Goal: Communication & Community: Answer question/provide support

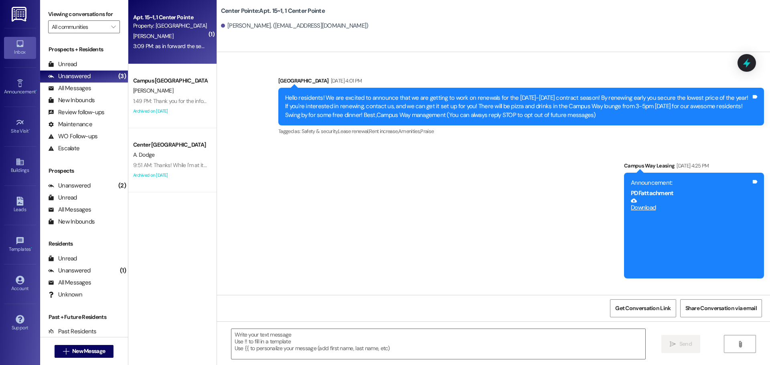
scroll to position [950, 0]
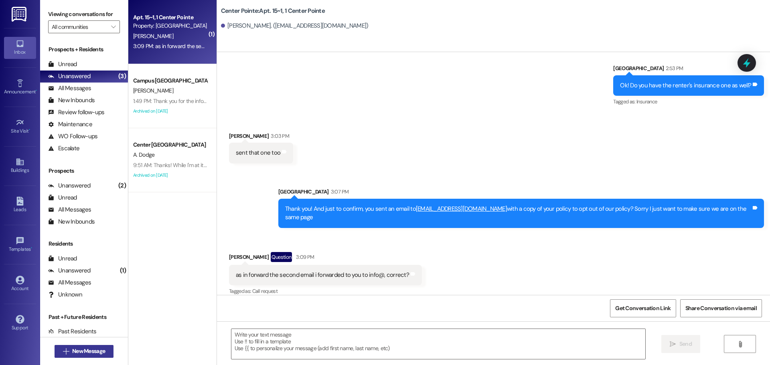
click at [100, 347] on button " New Message" at bounding box center [84, 351] width 59 height 13
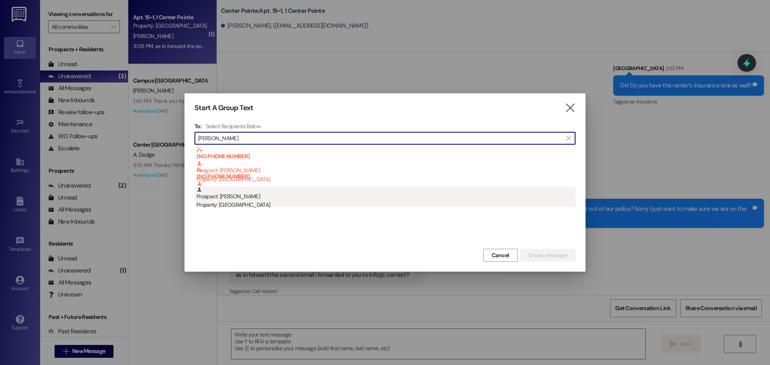
type input "quinn beam"
click at [242, 197] on div "Prospect: Quinn Beames Property: South Pointe" at bounding box center [386, 198] width 379 height 23
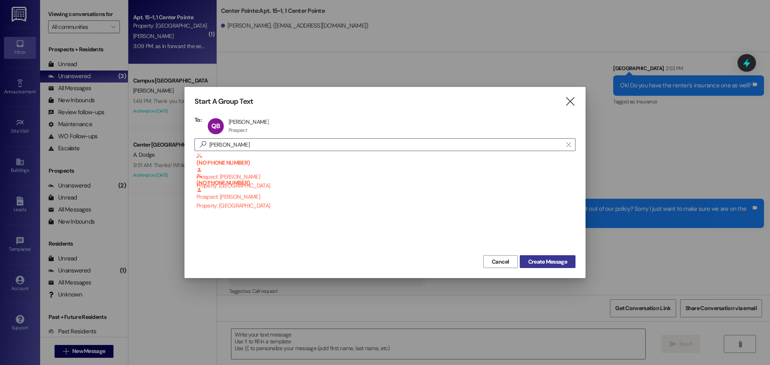
click at [549, 267] on button "Create Message" at bounding box center [548, 262] width 56 height 13
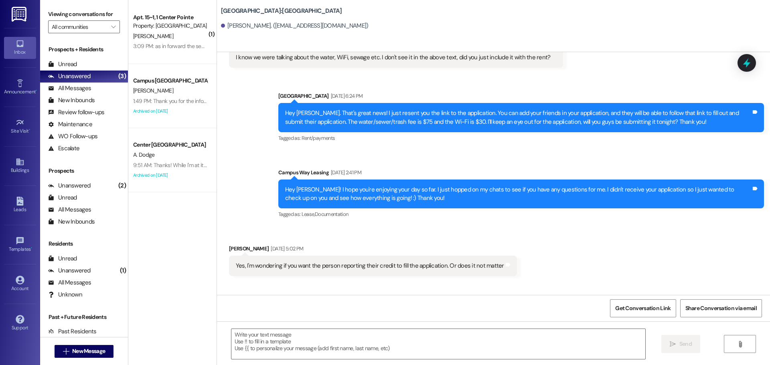
scroll to position [2437, 0]
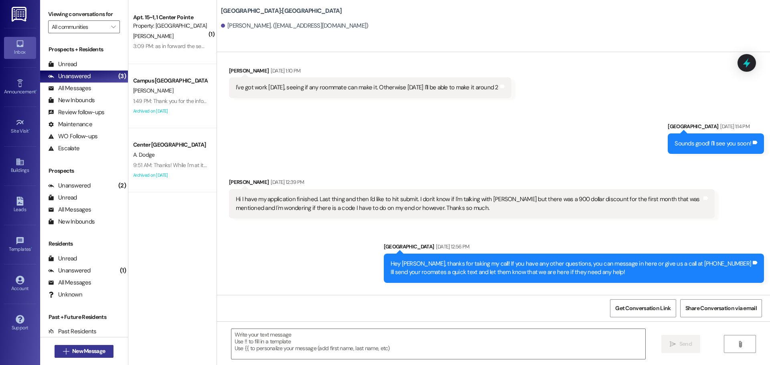
click at [86, 347] on button " New Message" at bounding box center [84, 351] width 59 height 13
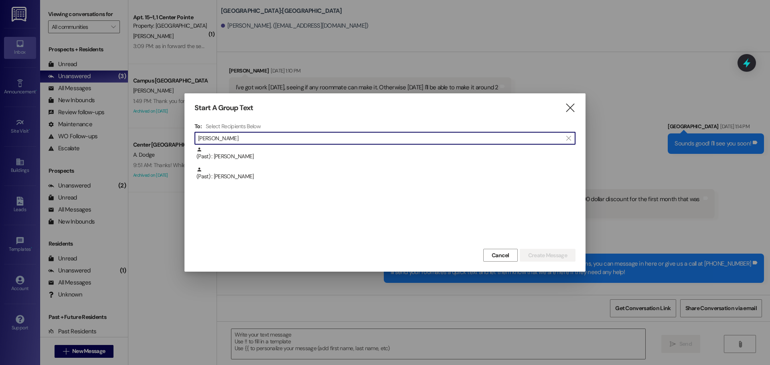
type input "jeffrey os"
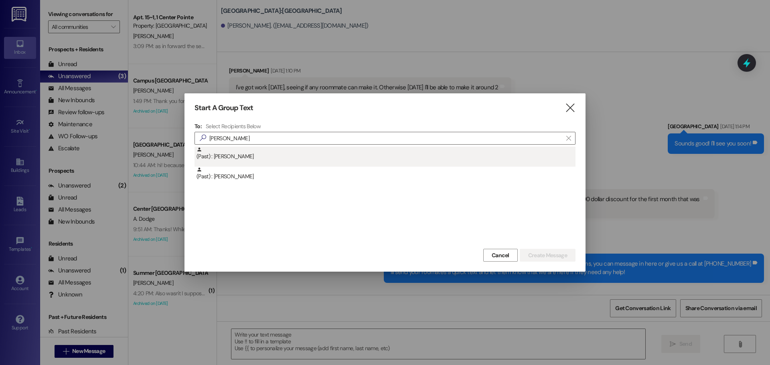
click at [240, 160] on div "(Past) : Jeffrey Osborn" at bounding box center [386, 154] width 379 height 14
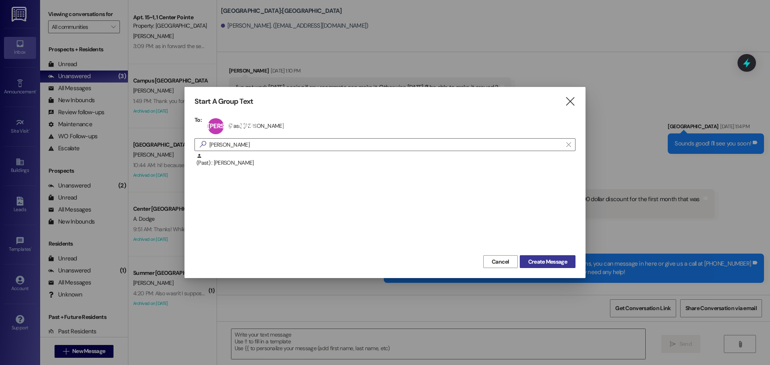
click at [534, 265] on span "Create Message" at bounding box center [547, 262] width 39 height 8
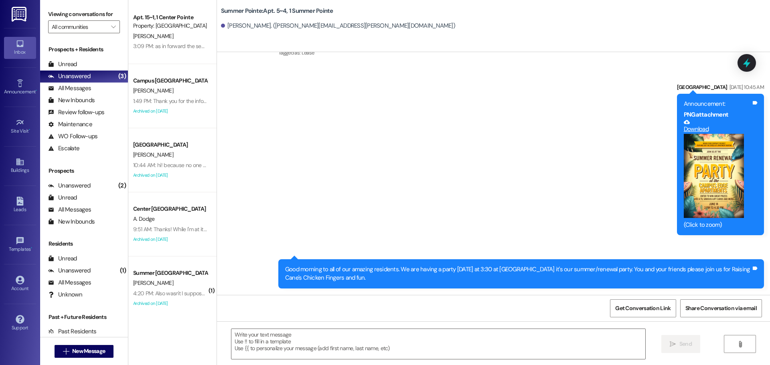
scroll to position [126, 0]
click at [469, 350] on textarea at bounding box center [438, 344] width 414 height 30
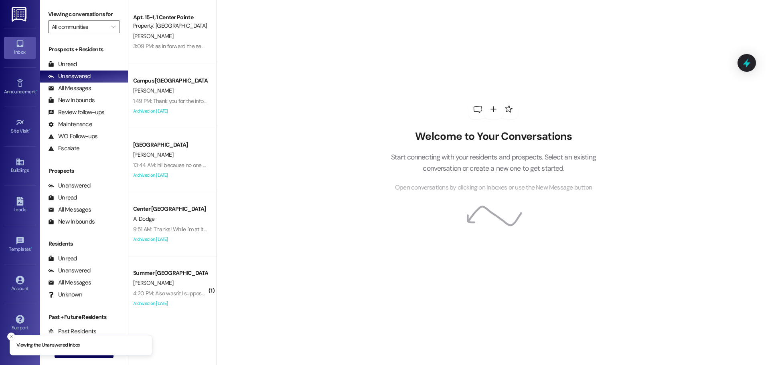
drag, startPoint x: 11, startPoint y: 338, endPoint x: 29, endPoint y: 344, distance: 19.5
click at [11, 338] on icon "Close toast" at bounding box center [11, 337] width 5 height 5
click at [64, 345] on div " New Message" at bounding box center [84, 352] width 59 height 20
click at [72, 348] on span "New Message" at bounding box center [88, 351] width 33 height 8
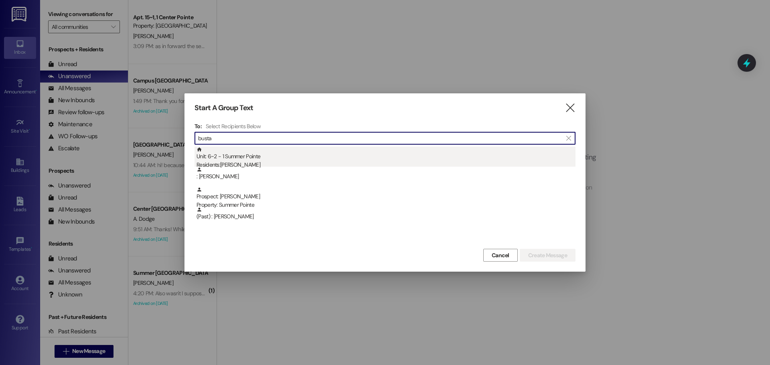
type input "busta"
click at [225, 163] on div "Residents: [PERSON_NAME]" at bounding box center [386, 165] width 379 height 8
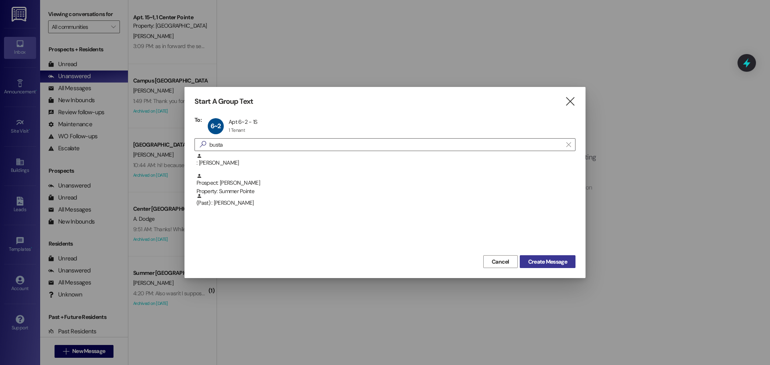
click at [544, 266] on button "Create Message" at bounding box center [548, 262] width 56 height 13
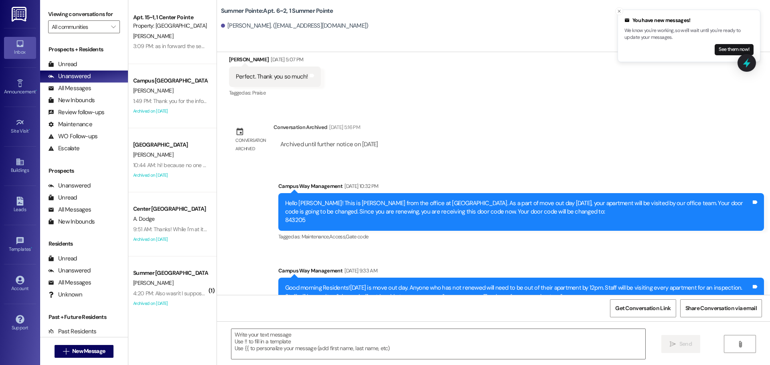
scroll to position [1357, 0]
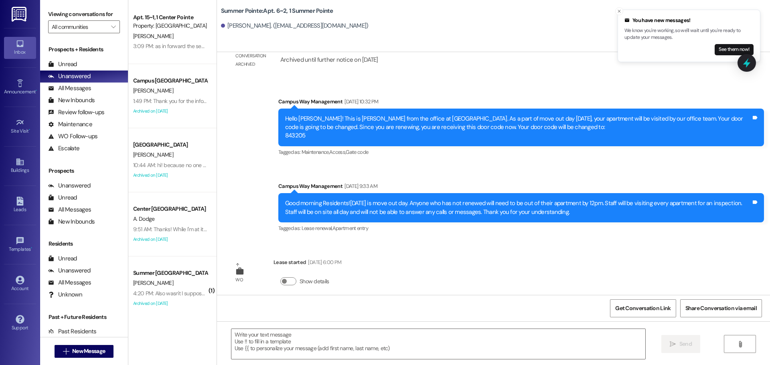
click at [345, 329] on div " Send " at bounding box center [493, 352] width 553 height 60
click at [356, 347] on textarea at bounding box center [438, 344] width 414 height 30
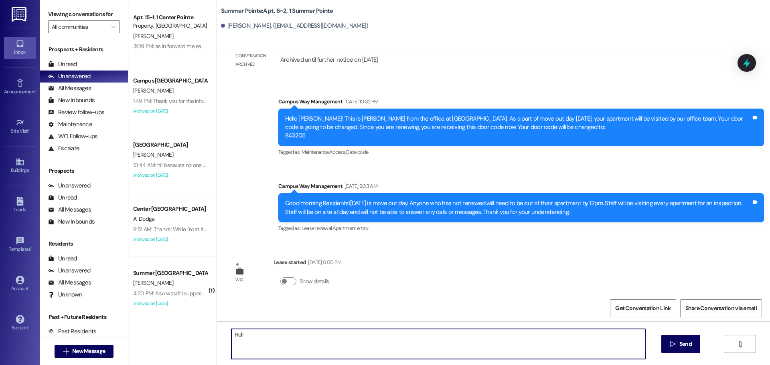
type textarea "Hello"
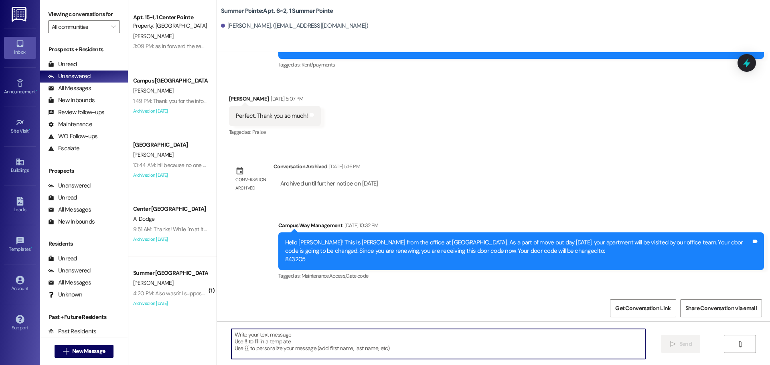
scroll to position [1413, 0]
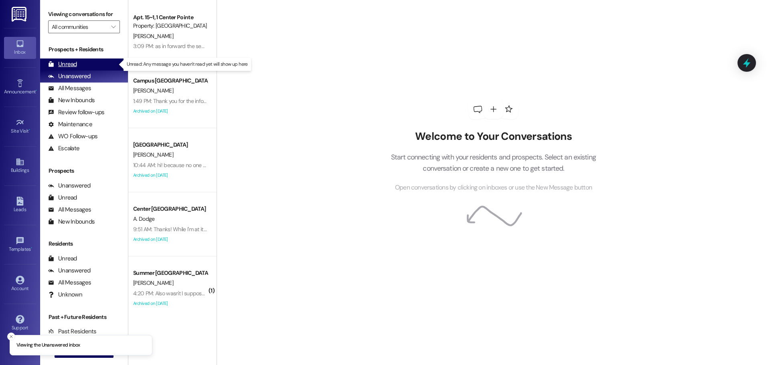
click at [73, 66] on div "Unread" at bounding box center [62, 64] width 29 height 8
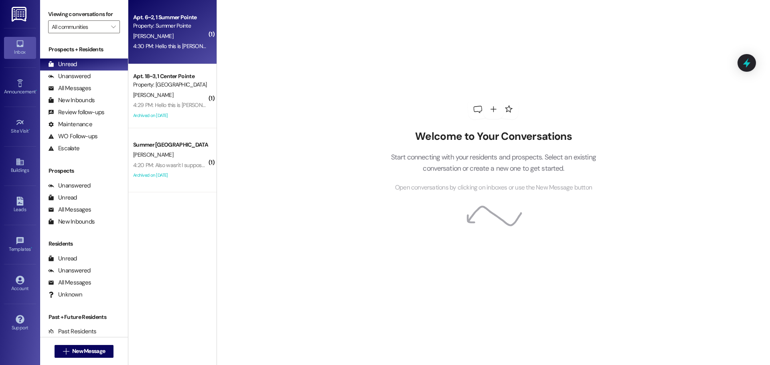
click at [162, 42] on div "4:30 PM: Hello this is Gabriela 4:30 PM: Hello this is Gabriela" at bounding box center [170, 46] width 76 height 10
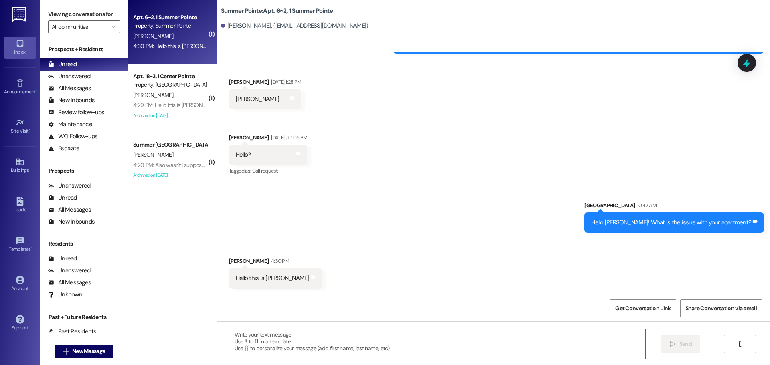
scroll to position [250, 0]
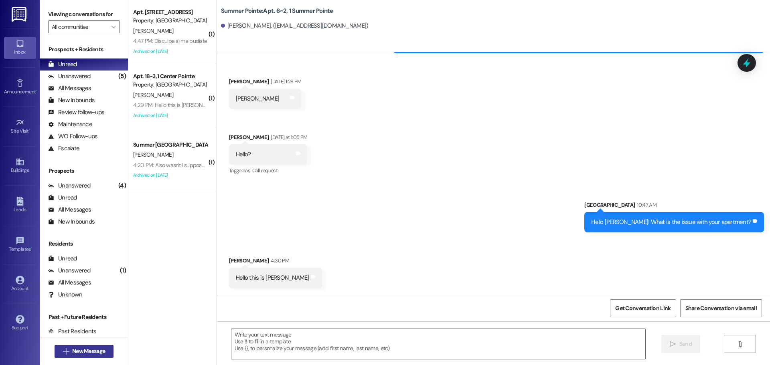
click at [107, 357] on button " New Message" at bounding box center [84, 351] width 59 height 13
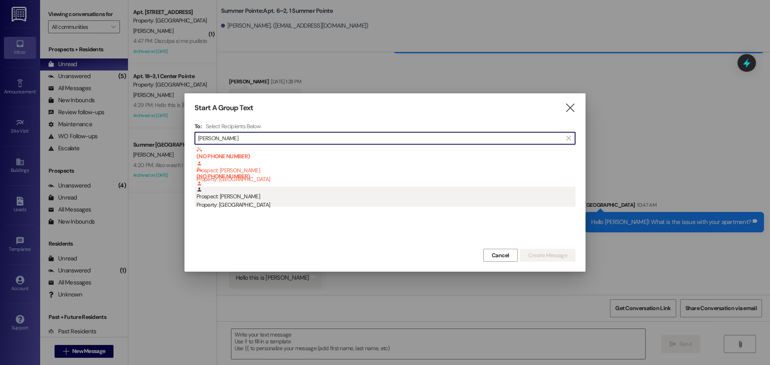
type input "quinn beam"
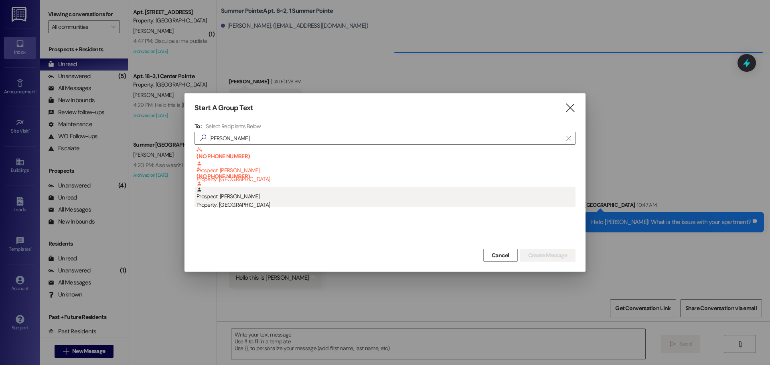
click at [247, 209] on div "Property: South Pointe" at bounding box center [386, 205] width 379 height 8
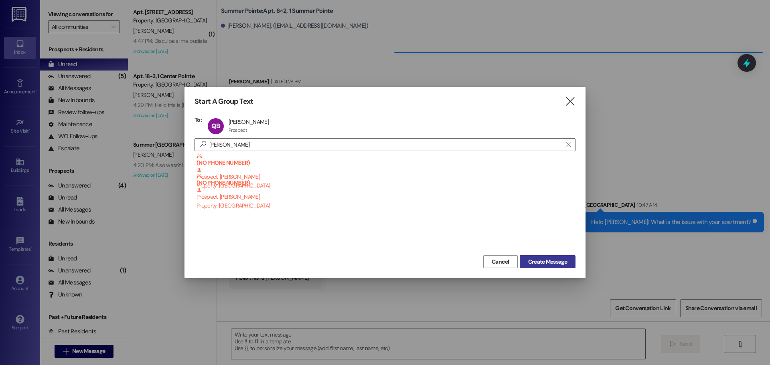
click at [539, 267] on button "Create Message" at bounding box center [548, 262] width 56 height 13
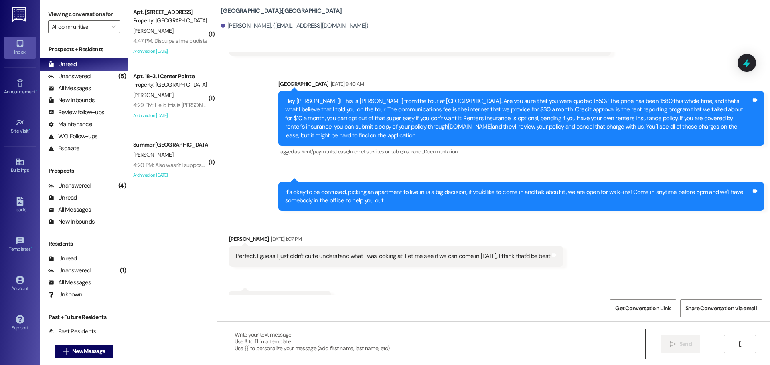
scroll to position [2461, 0]
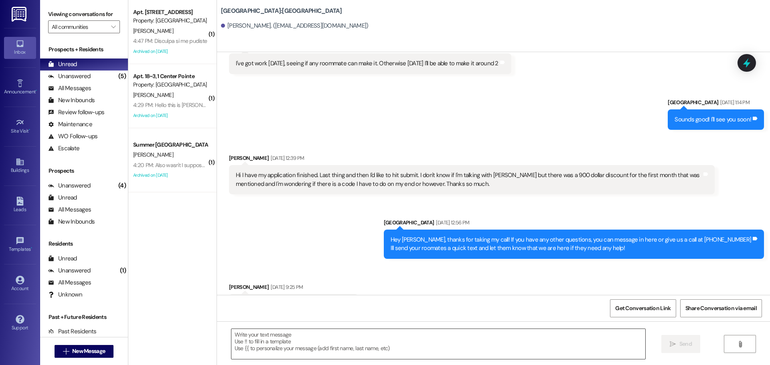
click at [448, 342] on textarea at bounding box center [438, 344] width 414 height 30
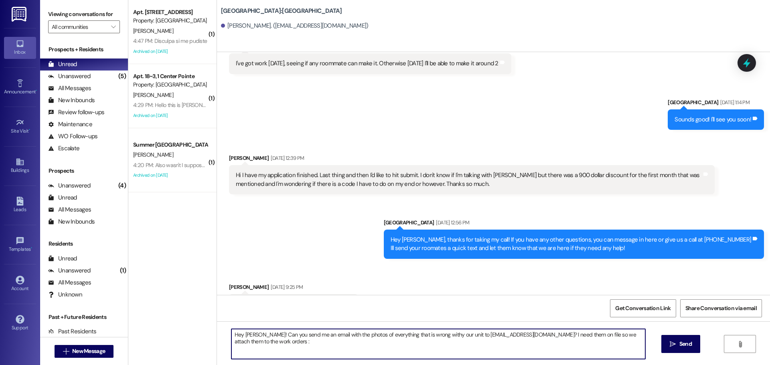
type textarea "Hey Quinn! Can you send me an email with the photos of everything that is wrong…"
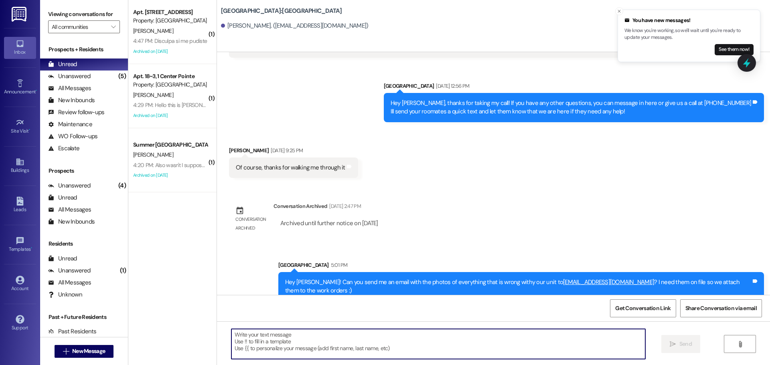
scroll to position [2641, 0]
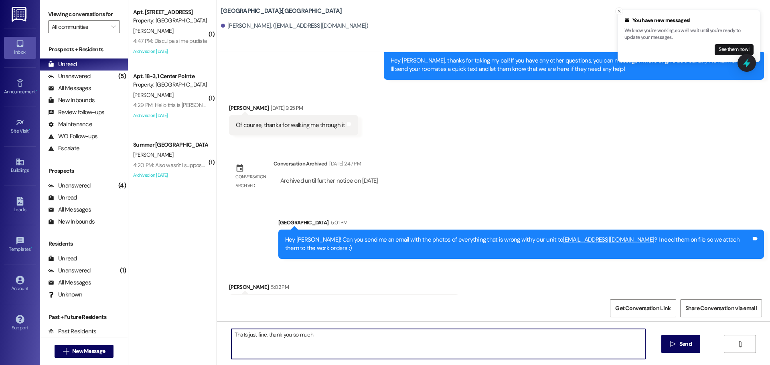
type textarea "Thats just fine, thank you so much!"
